Goal: Task Accomplishment & Management: Use online tool/utility

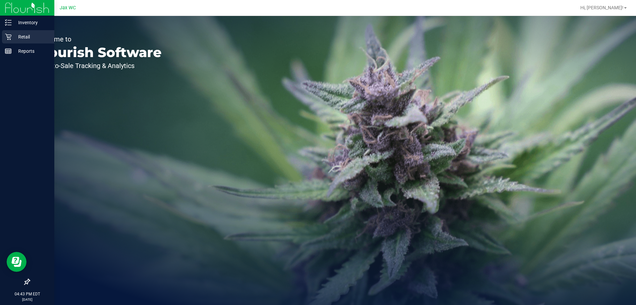
click at [31, 38] on p "Retail" at bounding box center [32, 37] width 40 height 8
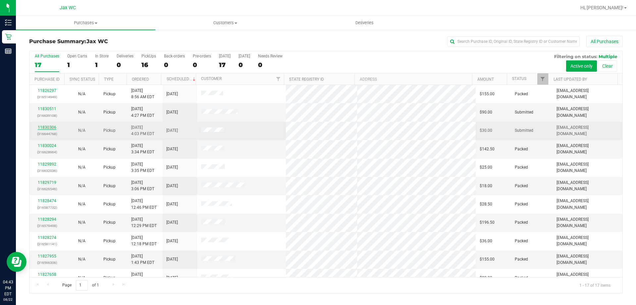
click at [48, 126] on link "11830306" at bounding box center [47, 127] width 19 height 5
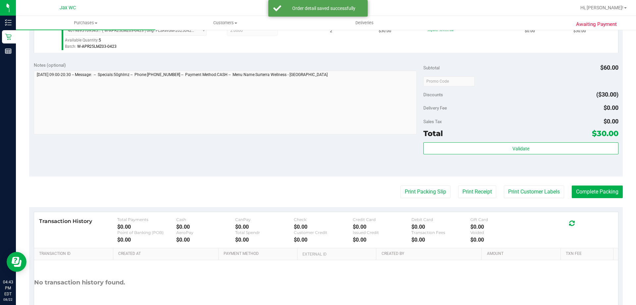
scroll to position [199, 0]
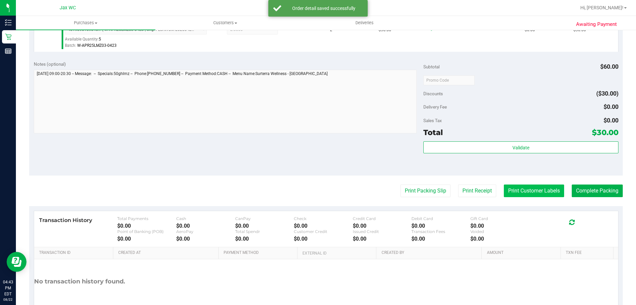
click at [521, 190] on button "Print Customer Labels" at bounding box center [534, 190] width 60 height 13
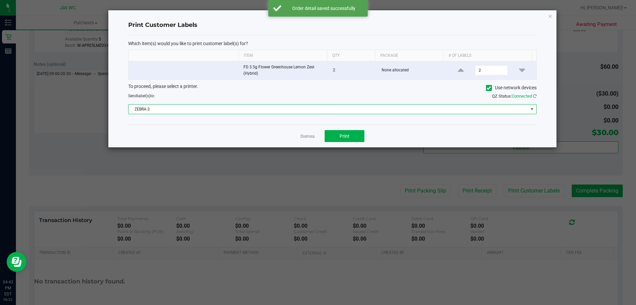
click at [334, 110] on span "ZEBRA-3" at bounding box center [329, 108] width 400 height 9
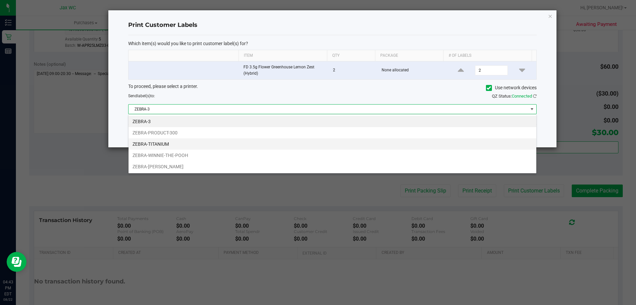
scroll to position [10, 408]
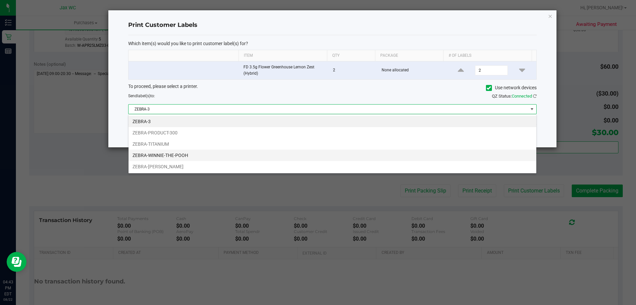
click at [281, 151] on li "ZEBRA-WINNIE-THE-POOH" at bounding box center [333, 154] width 408 height 11
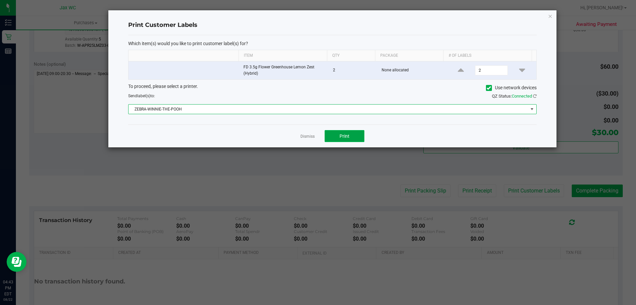
click at [346, 135] on span "Print" at bounding box center [345, 135] width 10 height 5
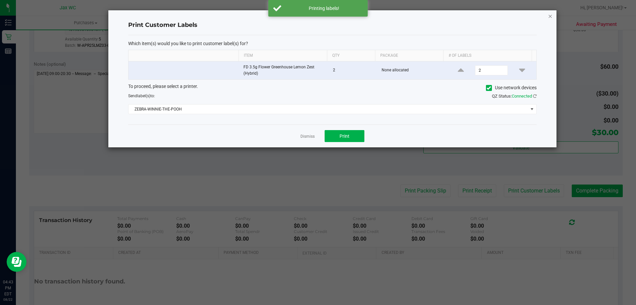
click at [551, 17] on icon "button" at bounding box center [550, 16] width 5 height 8
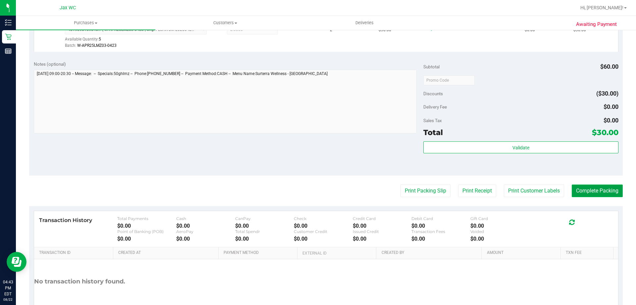
click at [580, 190] on button "Complete Packing" at bounding box center [597, 190] width 51 height 13
